Goal: Task Accomplishment & Management: Complete application form

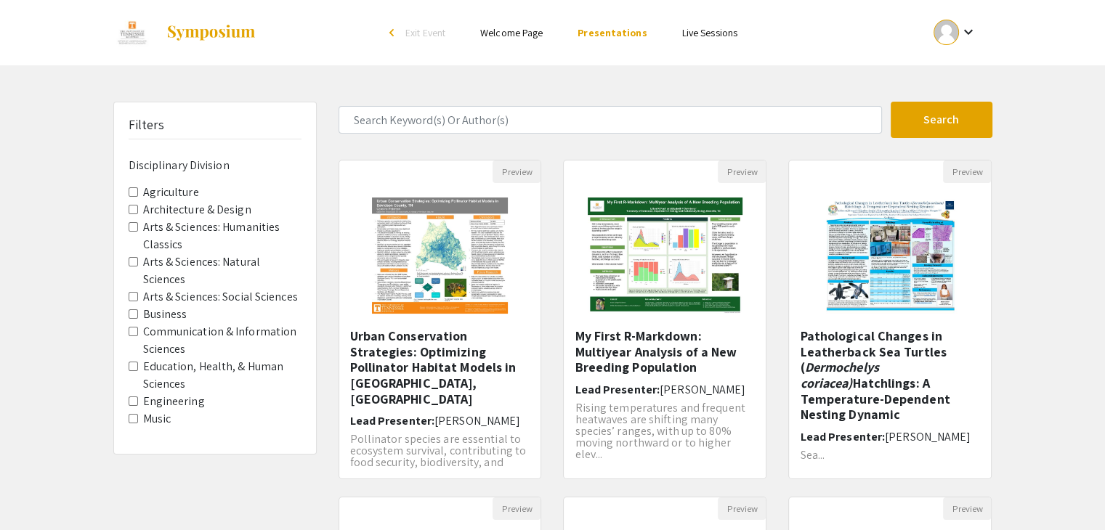
click at [956, 36] on div at bounding box center [946, 32] width 25 height 25
click at [969, 110] on button "My Submissions" at bounding box center [962, 106] width 89 height 35
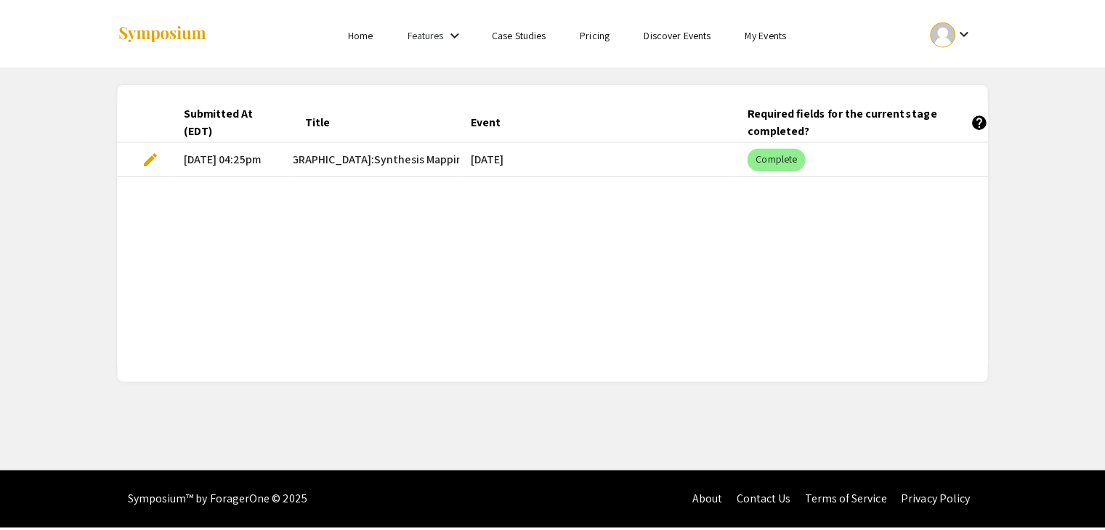
scroll to position [0, 337]
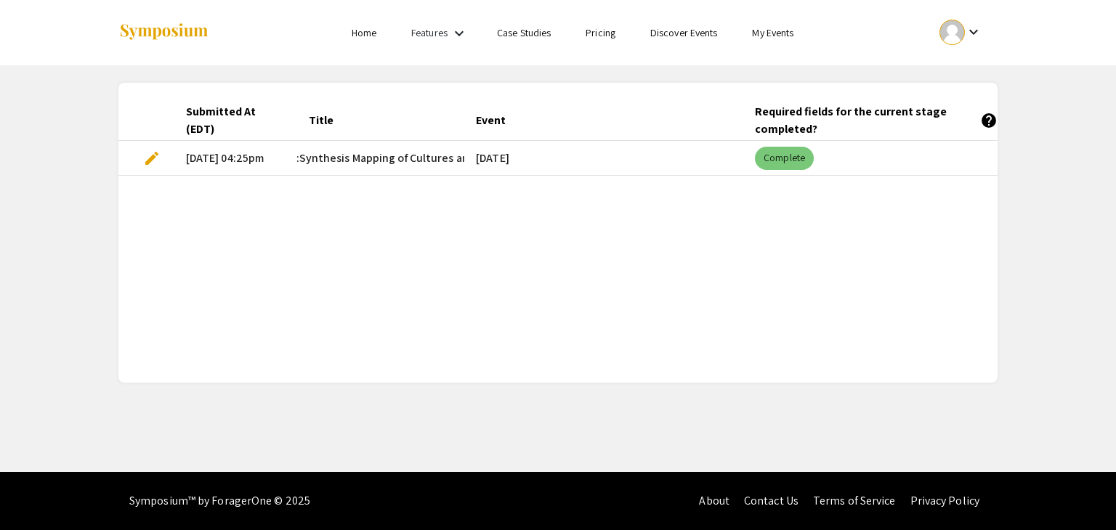
click at [798, 156] on mat-chip "Complete" at bounding box center [784, 158] width 59 height 23
click at [865, 117] on div "Required fields for the current stage completed? help" at bounding box center [876, 120] width 243 height 35
click at [156, 163] on span "edit" at bounding box center [151, 158] width 17 height 17
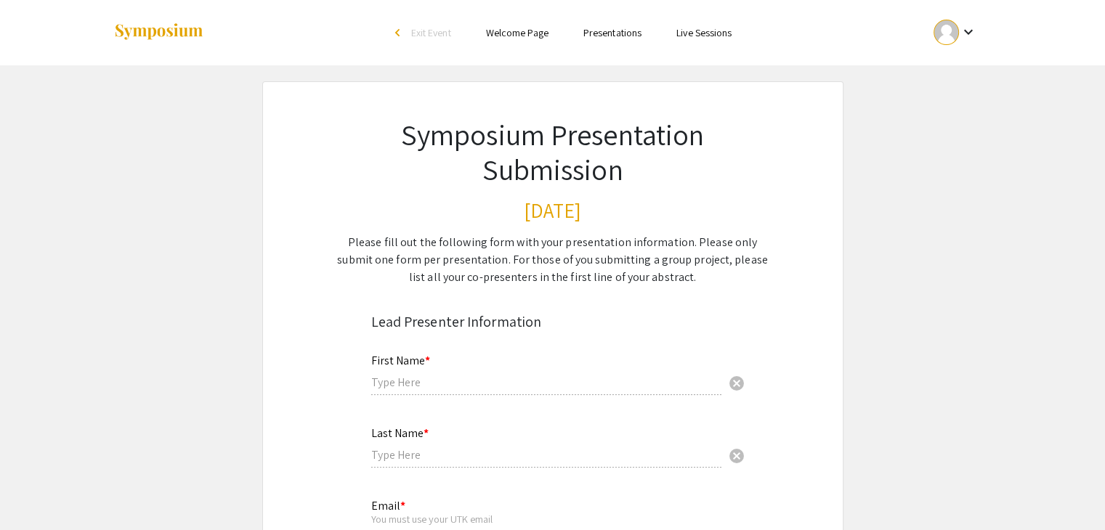
type input "[PERSON_NAME]"
type input "[EMAIL_ADDRESS][DOMAIN_NAME]"
type input "Architecture"
radio input "true"
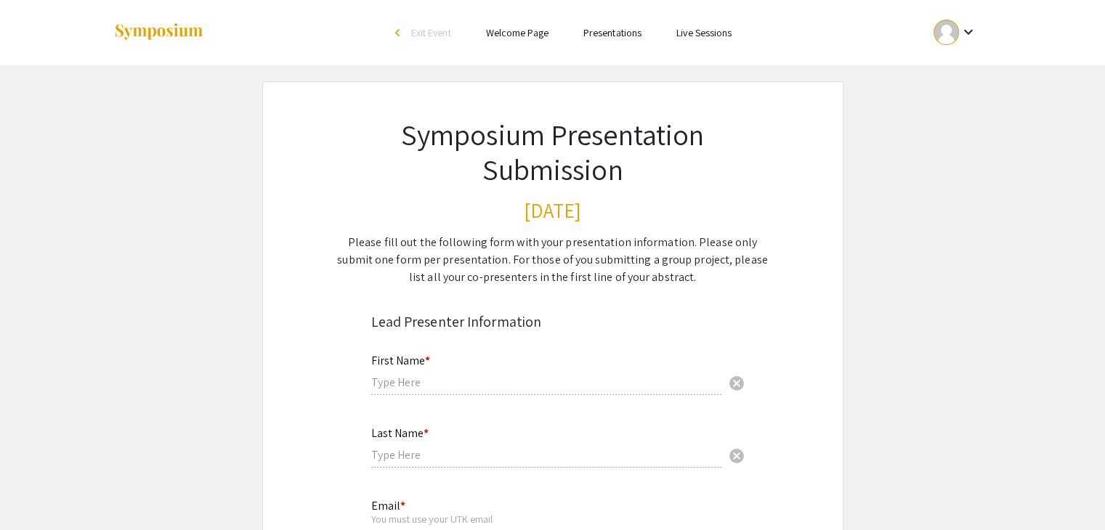
type input "kcamacho"
radio input "true"
type input "[DATE]"
type input "N/A"
type input "[PERSON_NAME]"
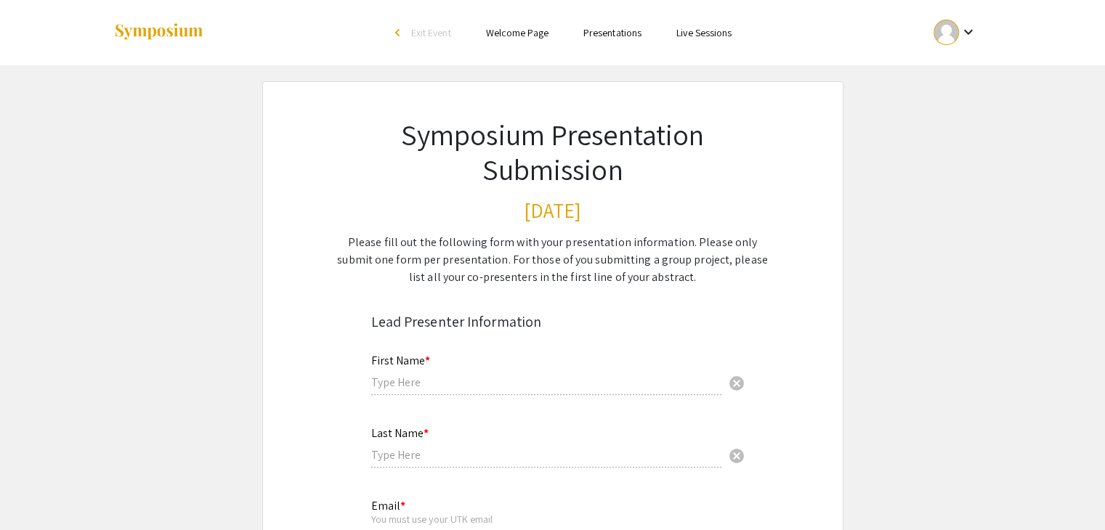
radio input "true"
select select "custom"
type input "0"
select select "custom"
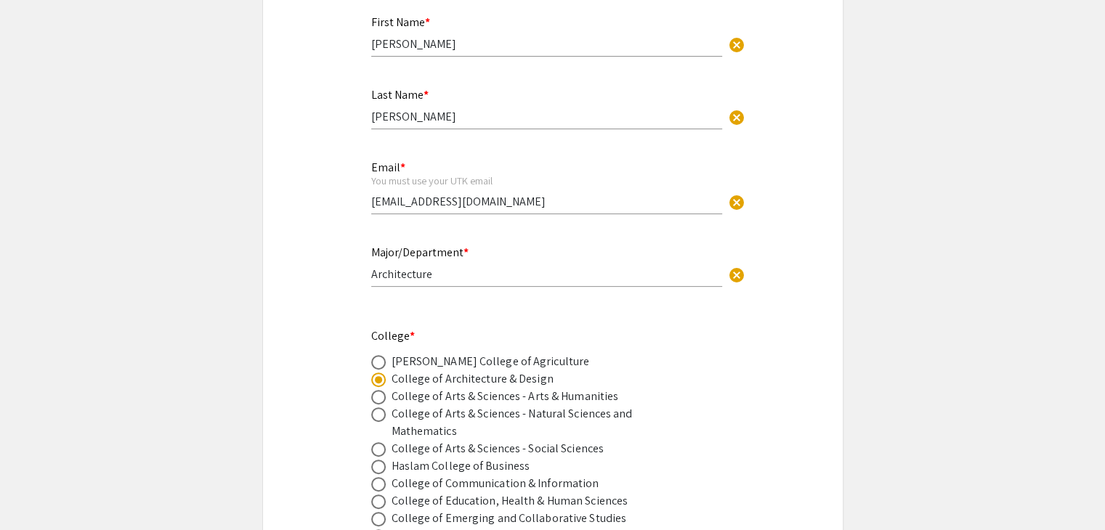
scroll to position [678, 0]
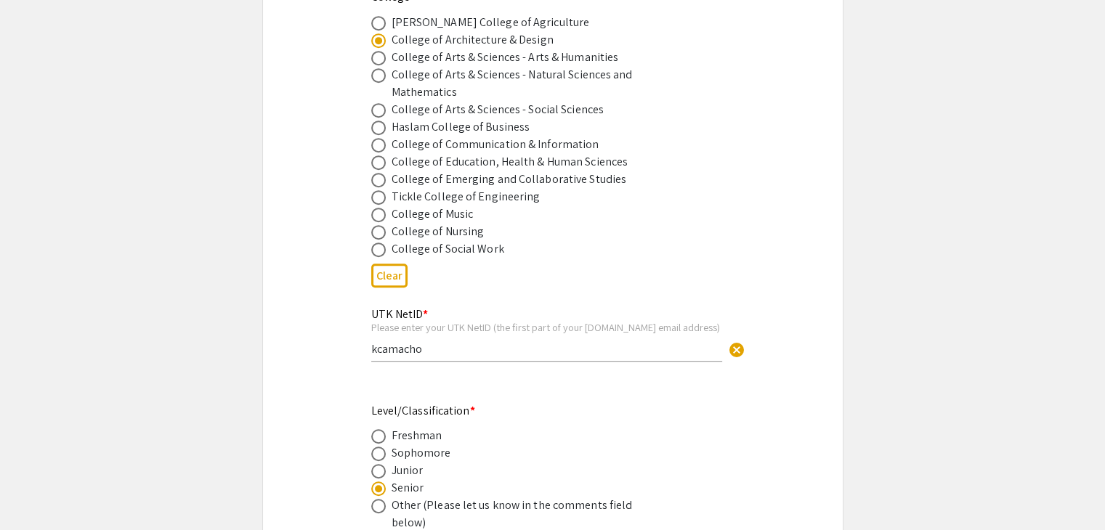
type input "1"
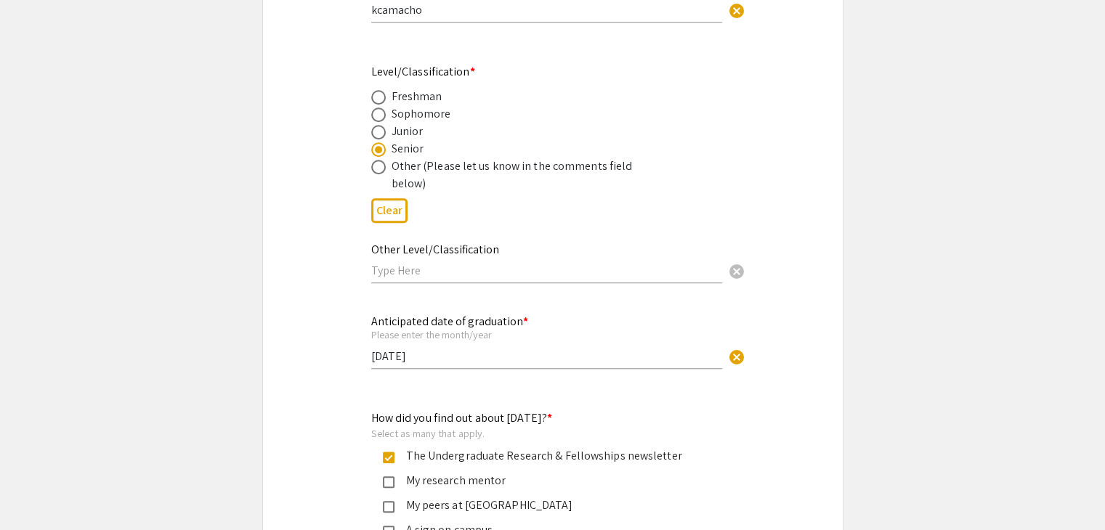
select select "custom"
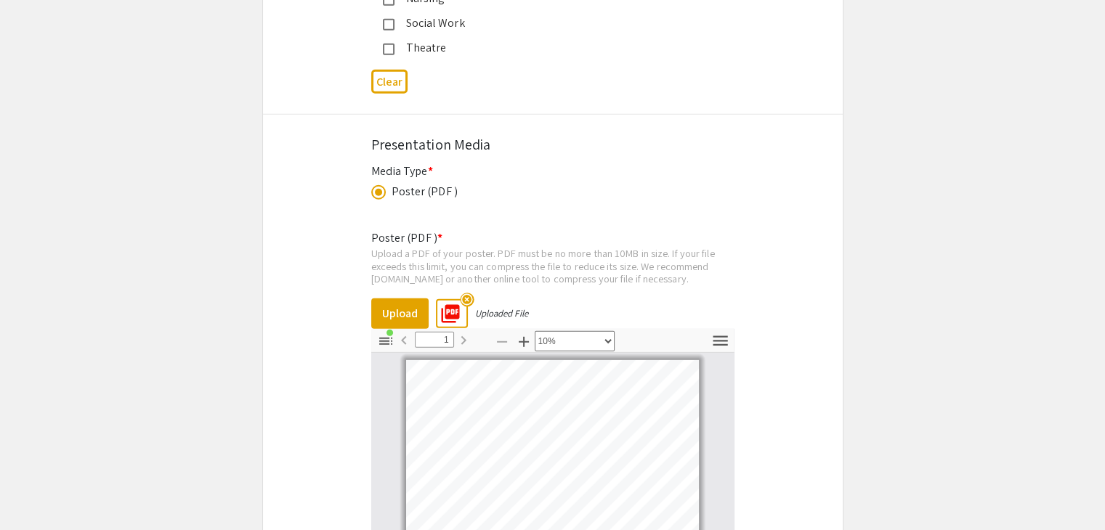
scroll to position [4384, 0]
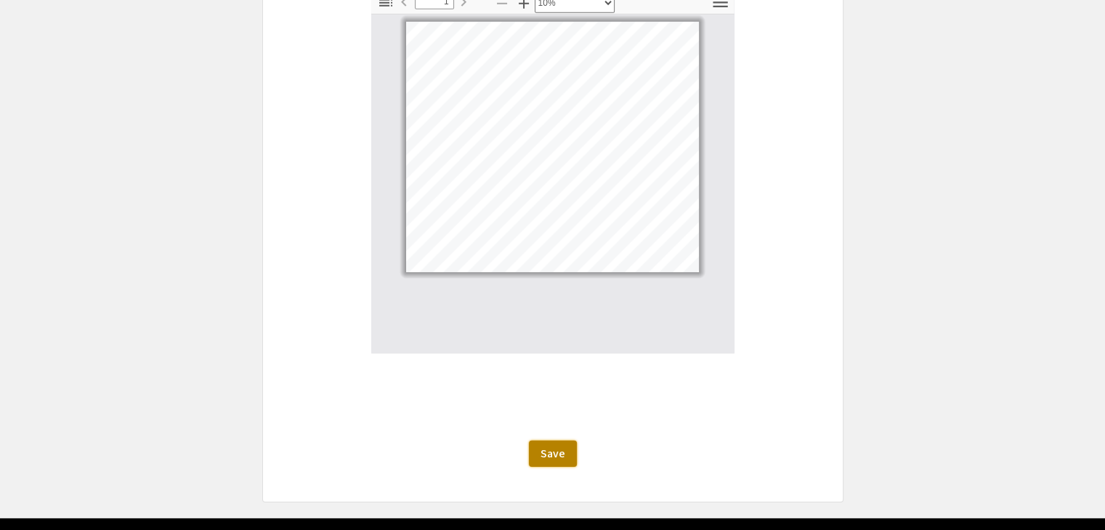
click at [561, 446] on span "Save" at bounding box center [553, 453] width 25 height 15
